Goal: Transaction & Acquisition: Book appointment/travel/reservation

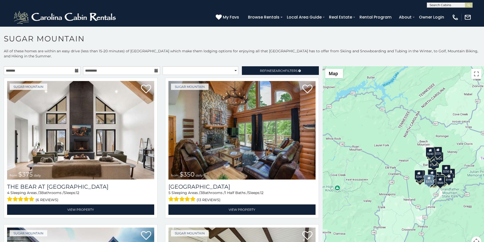
scroll to position [21, 0]
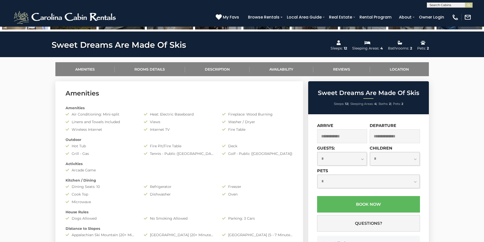
scroll to position [233, 0]
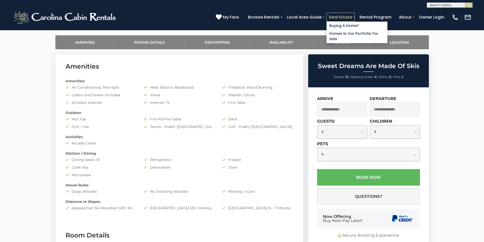
click at [354, 15] on link "Real Estate" at bounding box center [340, 17] width 28 height 9
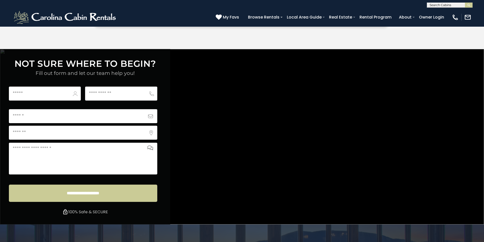
scroll to position [1891, 0]
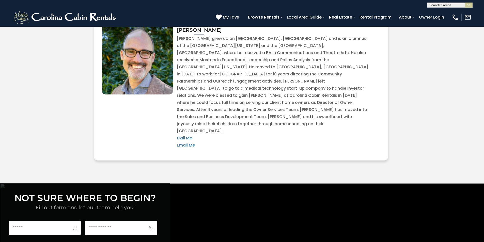
scroll to position [1722, 0]
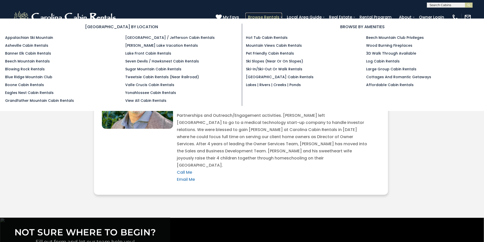
click at [282, 14] on link "Browse Rentals" at bounding box center [263, 17] width 37 height 9
